Goal: Task Accomplishment & Management: Complete application form

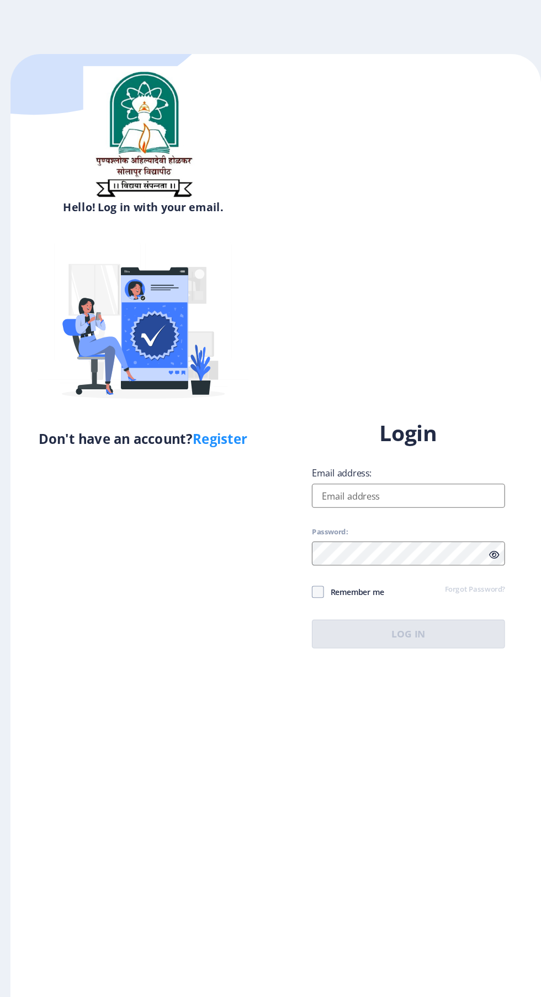
click at [375, 466] on input "Email address:" at bounding box center [391, 455] width 177 height 22
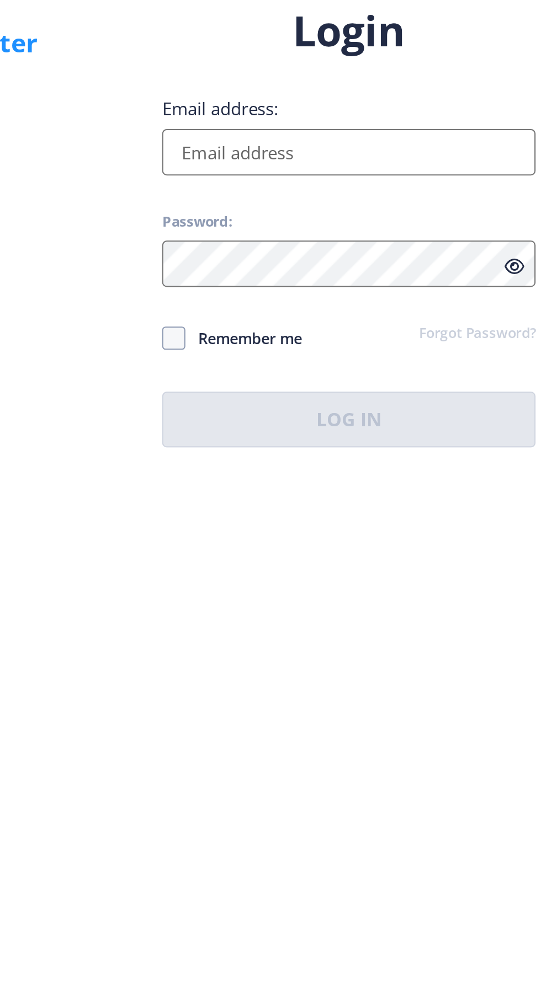
type input "[EMAIL_ADDRESS][DOMAIN_NAME]"
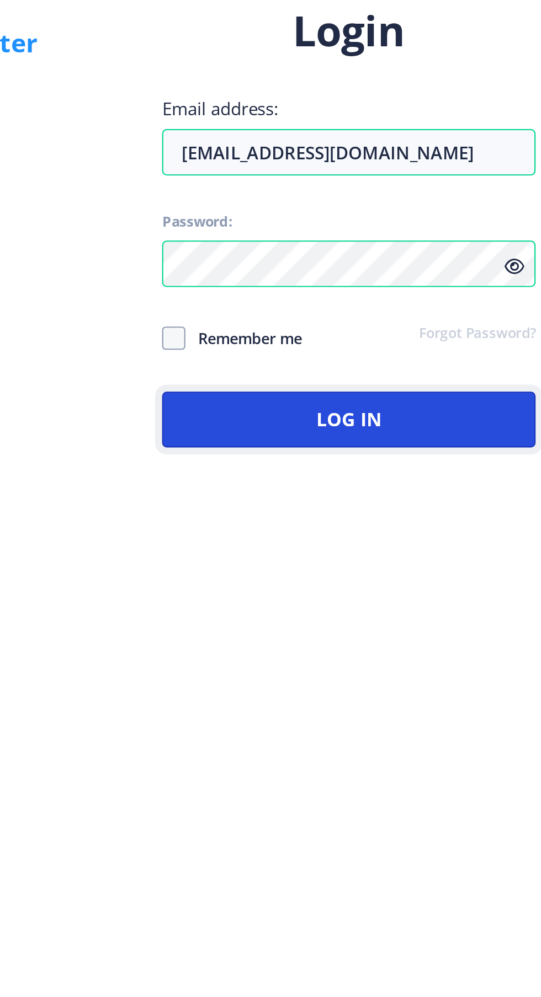
click at [429, 595] on button "Log In" at bounding box center [391, 582] width 177 height 26
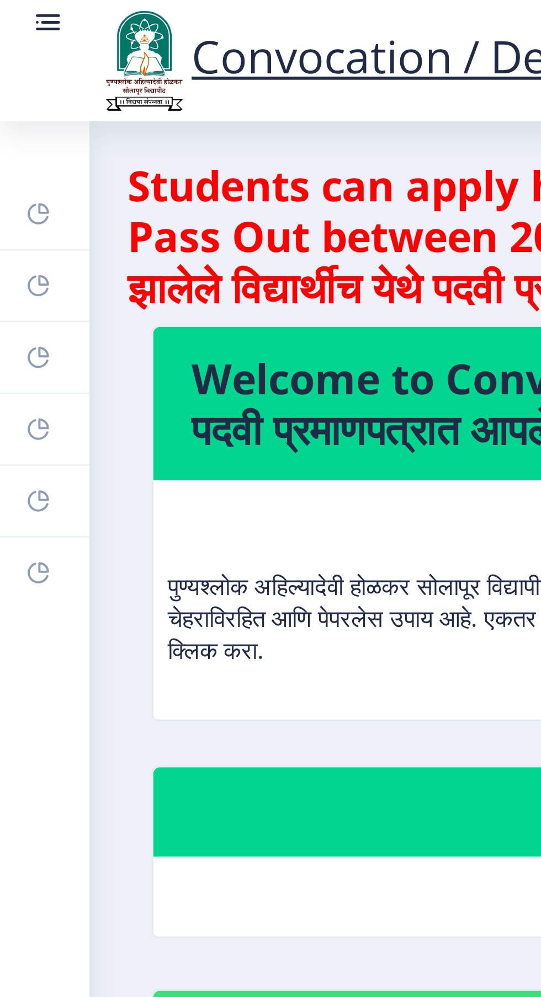
click at [16, 122] on icon at bounding box center [15, 122] width 4 height 4
select select
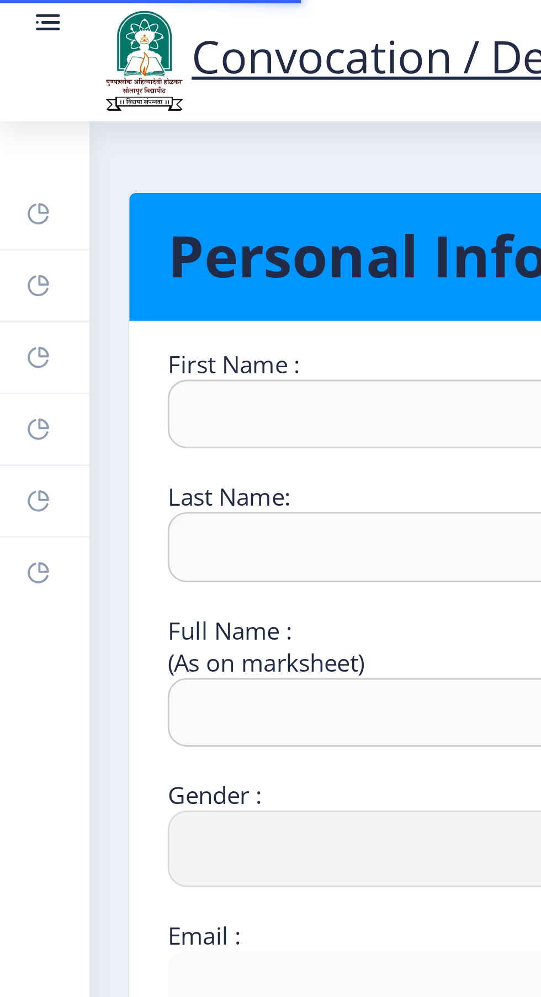
type input "[PERSON_NAME]"
type input "MANE"
type input "[PERSON_NAME]"
select select "[DEMOGRAPHIC_DATA]"
type input "[EMAIL_ADDRESS][DOMAIN_NAME]"
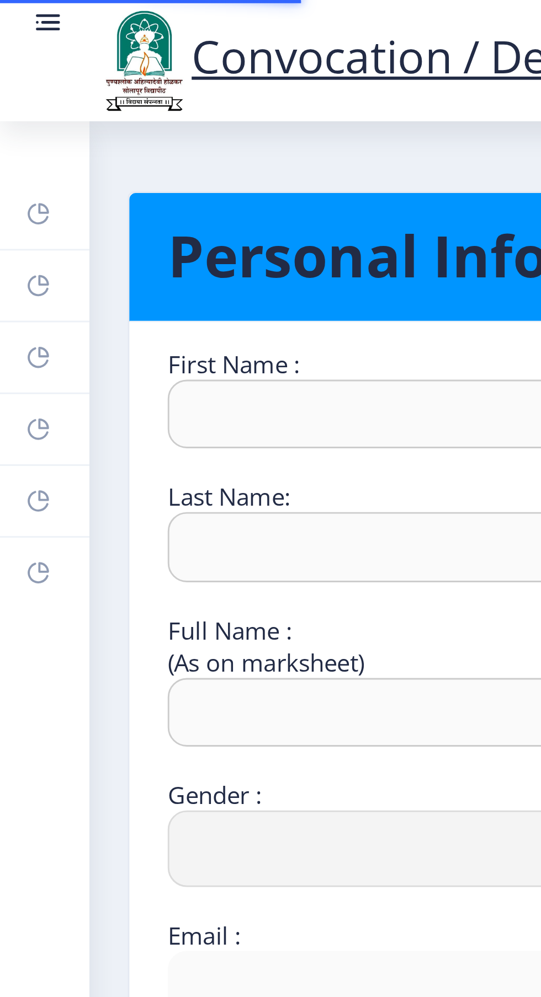
type input "9011980206"
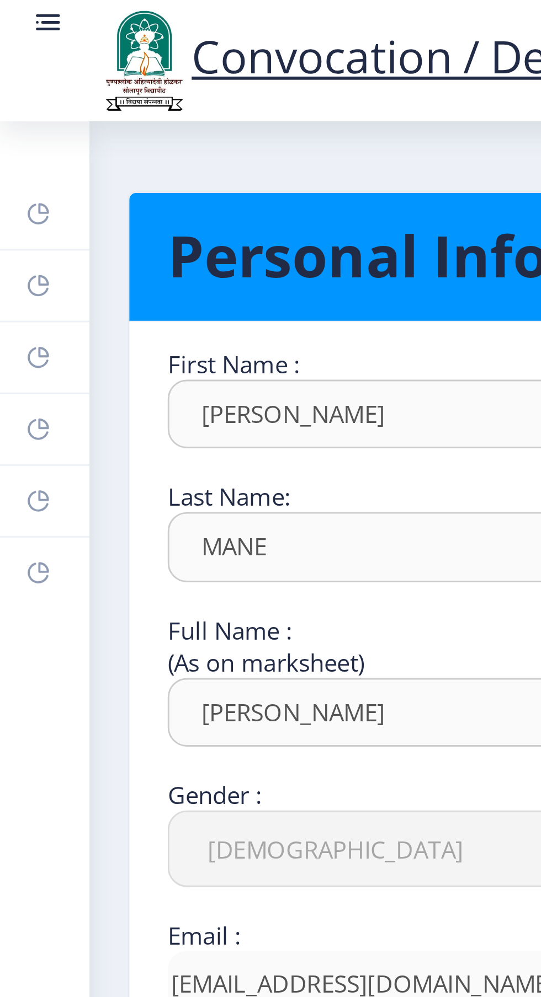
click at [8, 103] on link "Help/FAQ" at bounding box center [15, 99] width 31 height 24
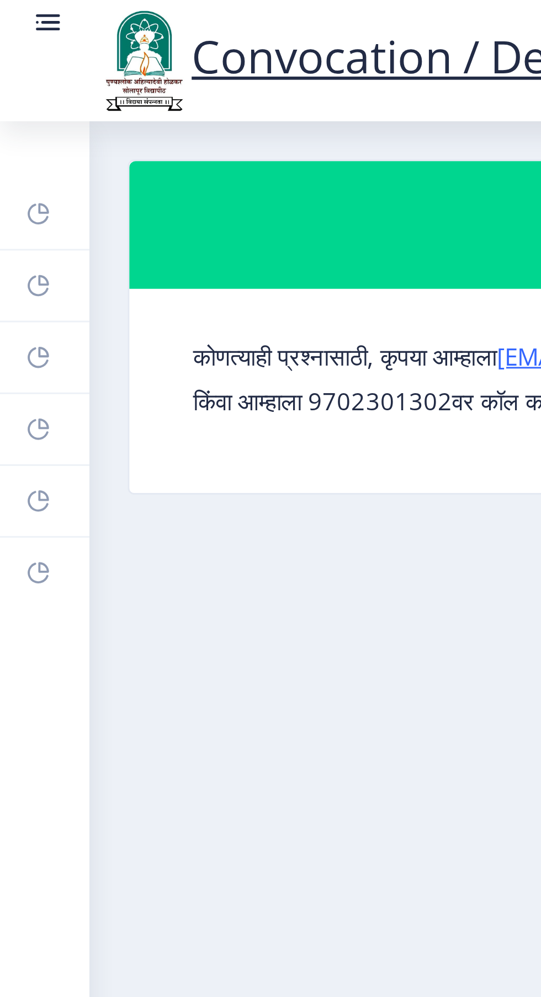
click at [13, 173] on rect at bounding box center [13, 173] width 9 height 9
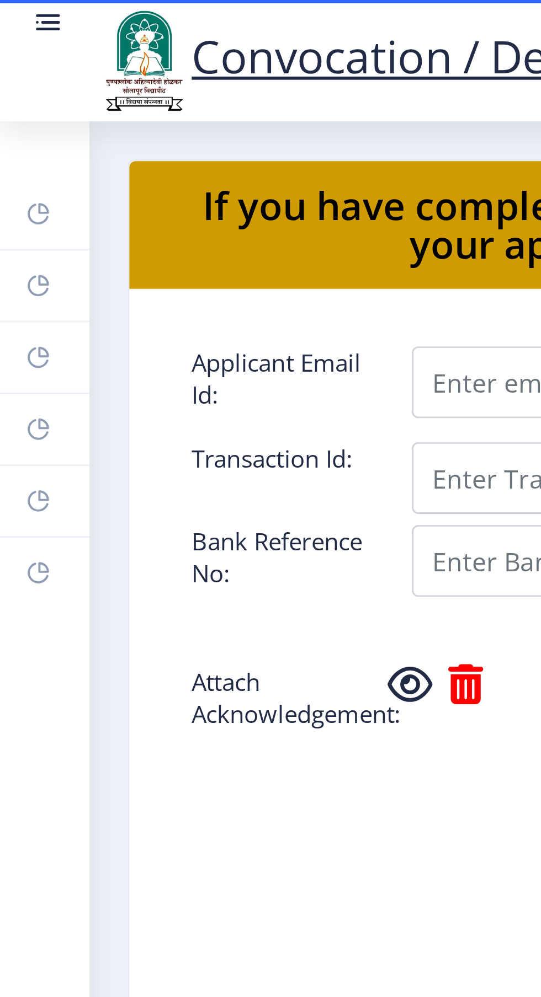
click at [17, 195] on rect at bounding box center [13, 198] width 9 height 9
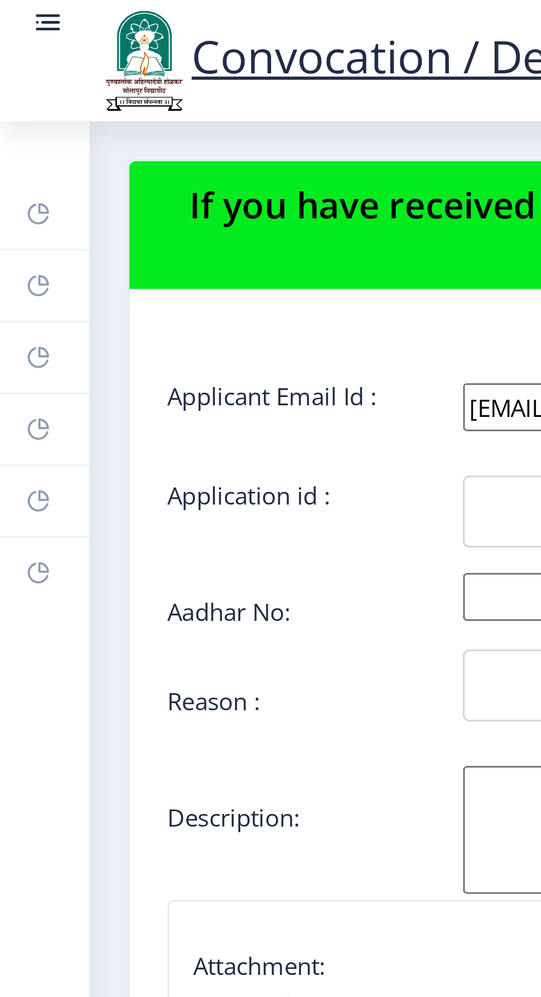
click at [18, 174] on link "Payment issue" at bounding box center [15, 173] width 31 height 24
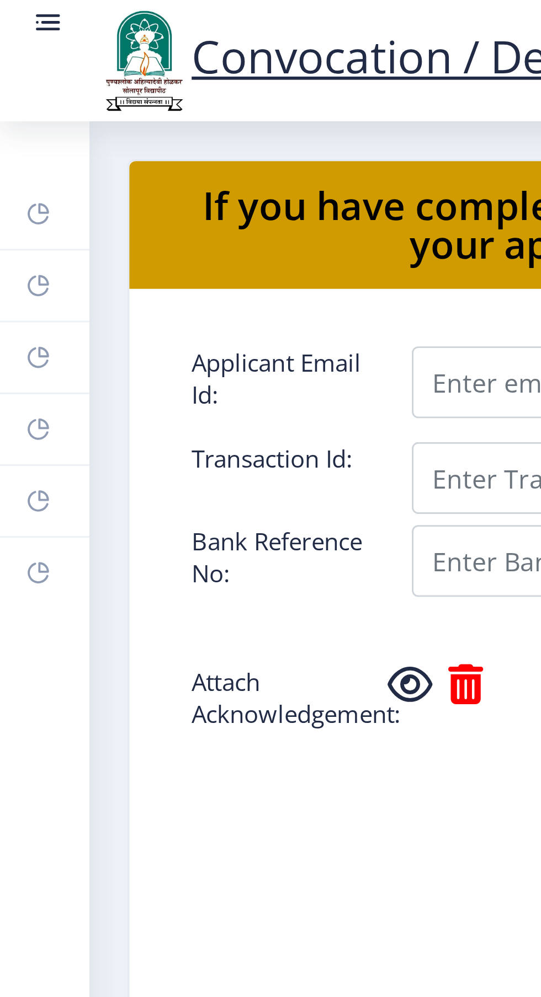
click at [24, 146] on link "Myapplication" at bounding box center [15, 148] width 31 height 24
